Goal: Task Accomplishment & Management: Use online tool/utility

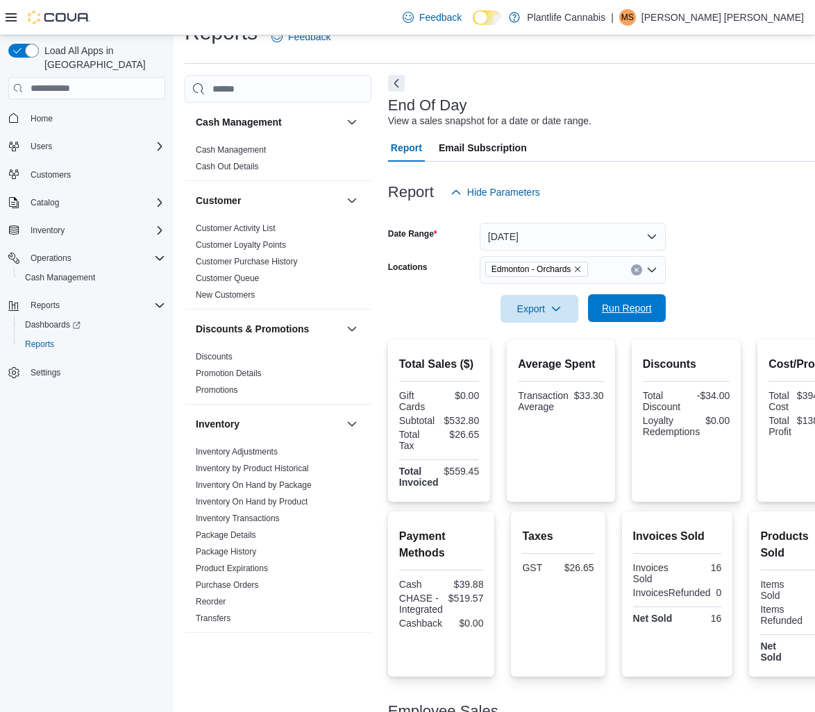
scroll to position [532, 0]
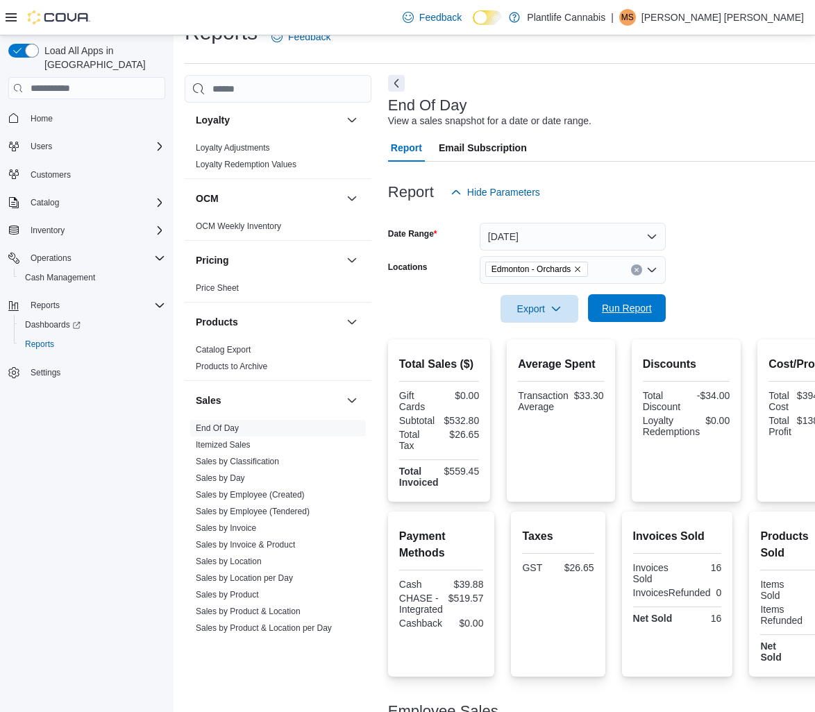
click at [616, 312] on span "Run Report" at bounding box center [627, 308] width 50 height 14
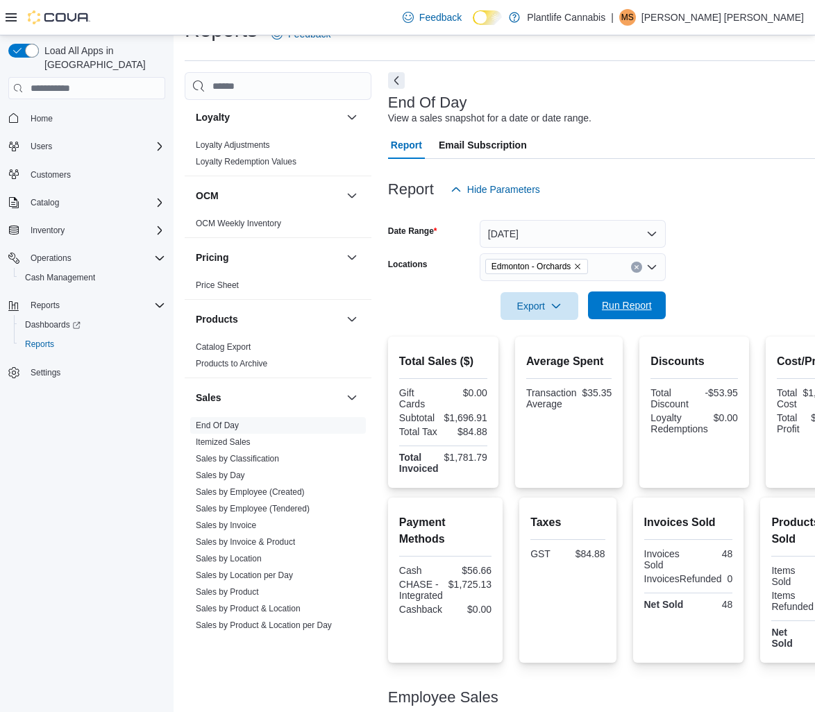
scroll to position [32, 0]
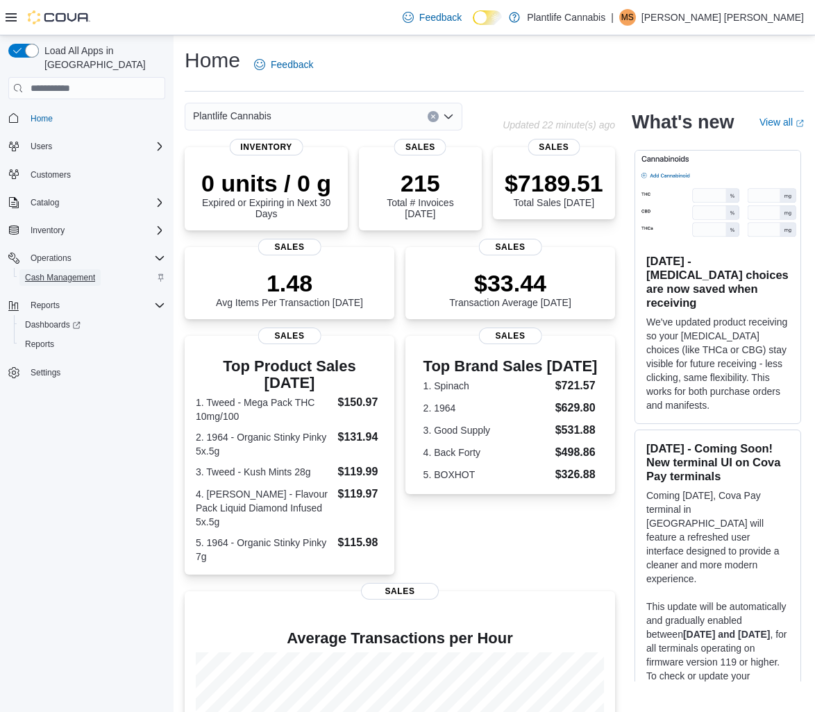
scroll to position [1, 0]
click at [60, 272] on span "Cash Management" at bounding box center [60, 277] width 70 height 11
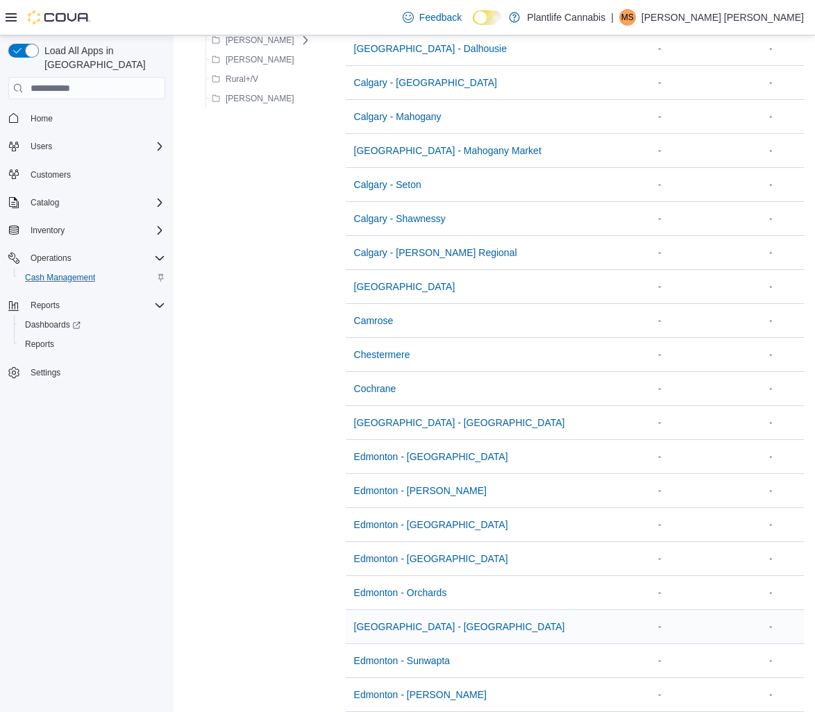
scroll to position [196, 0]
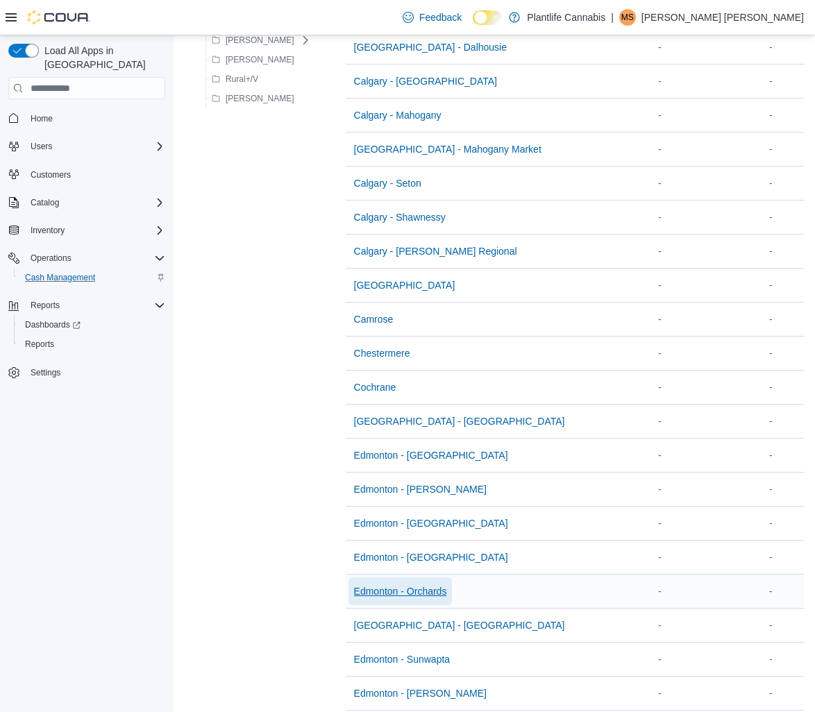
click at [396, 592] on span "Edmonton - Orchards" at bounding box center [400, 591] width 93 height 14
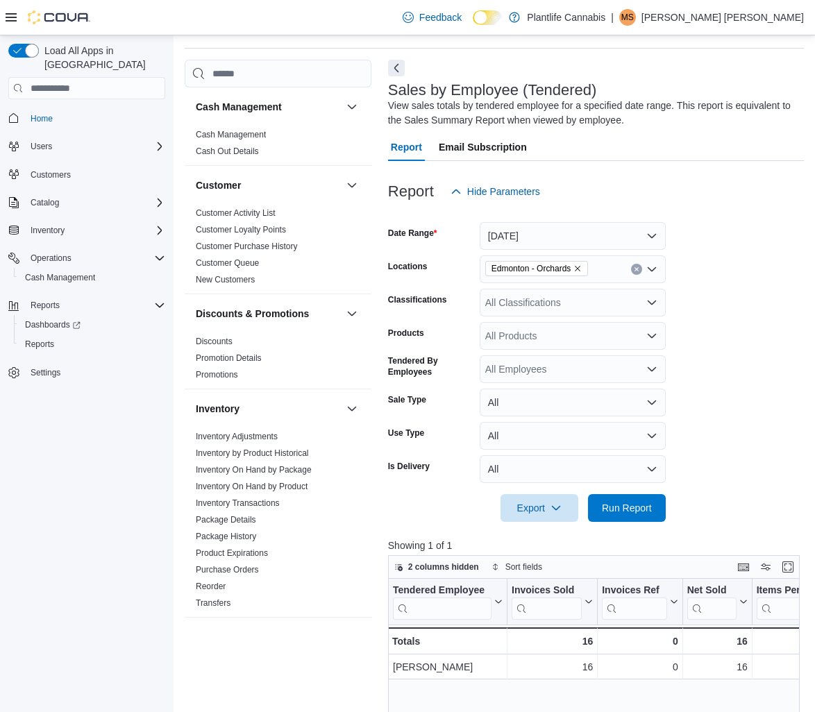
scroll to position [536, 0]
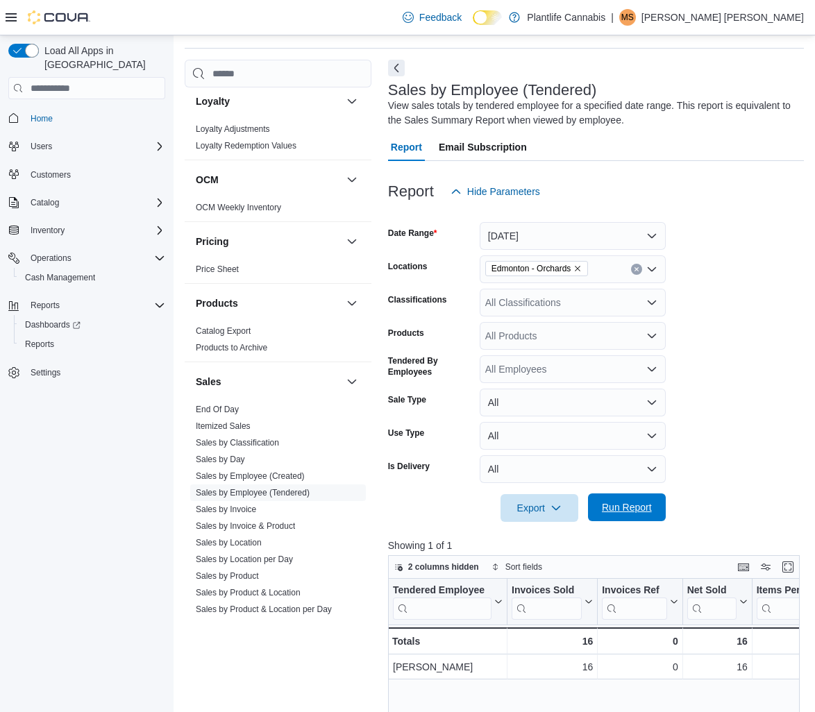
click at [641, 512] on span "Run Report" at bounding box center [627, 507] width 50 height 14
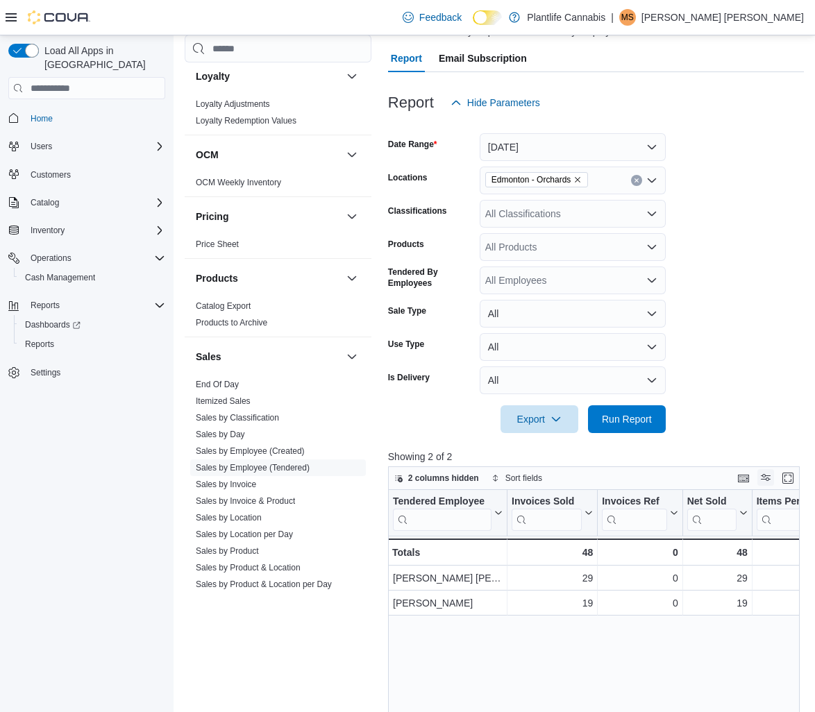
scroll to position [129, 0]
